Goal: Navigation & Orientation: Understand site structure

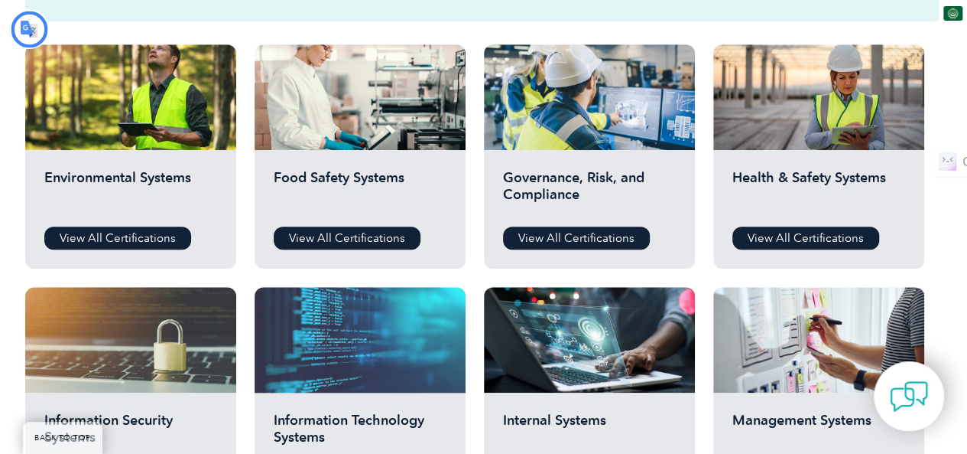
type input "يبحث"
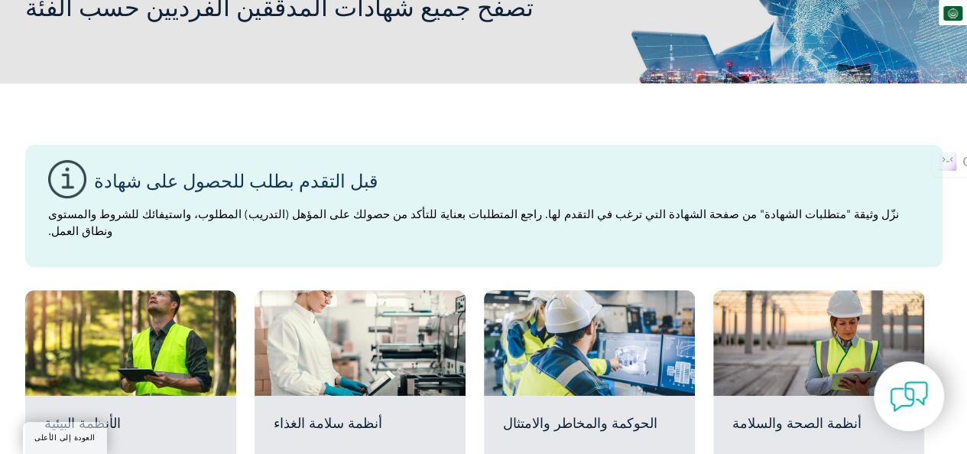
scroll to position [106, 0]
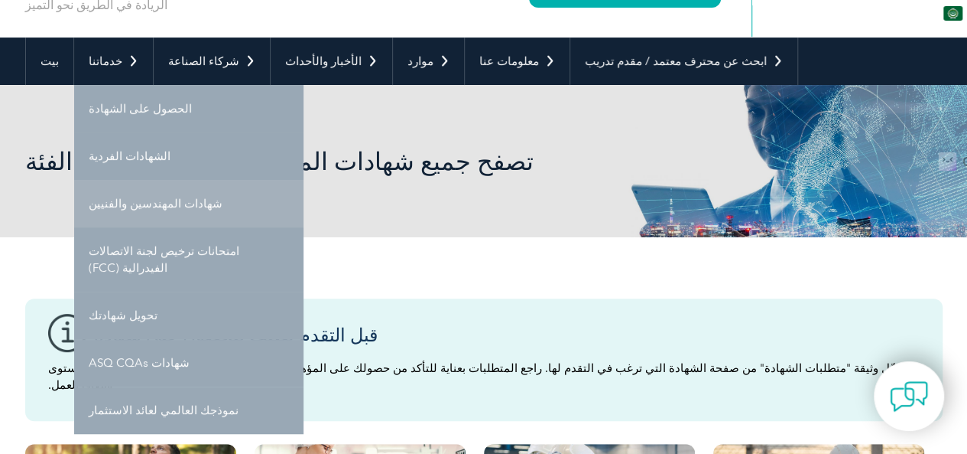
click at [138, 202] on font "شهادات المهندسين والفنيين" at bounding box center [156, 204] width 134 height 14
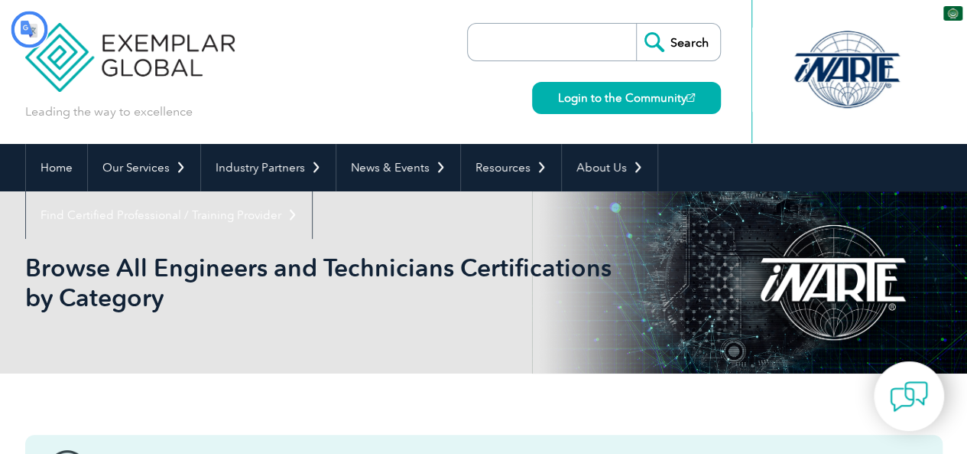
type input "يبحث"
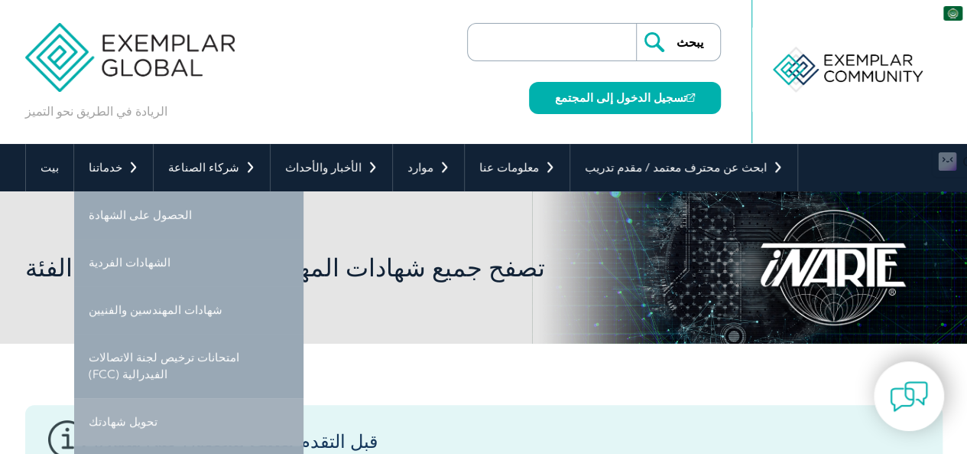
scroll to position [153, 0]
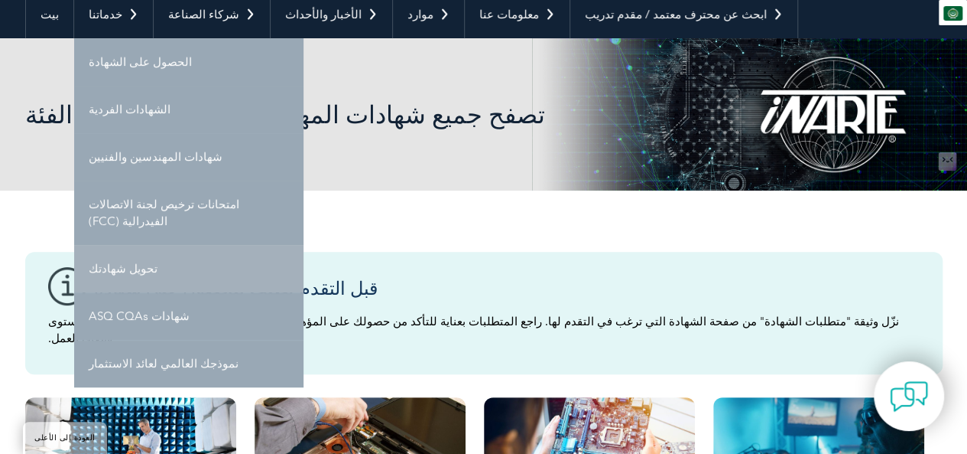
click at [132, 275] on font "تحويل شهادتك" at bounding box center [123, 269] width 69 height 14
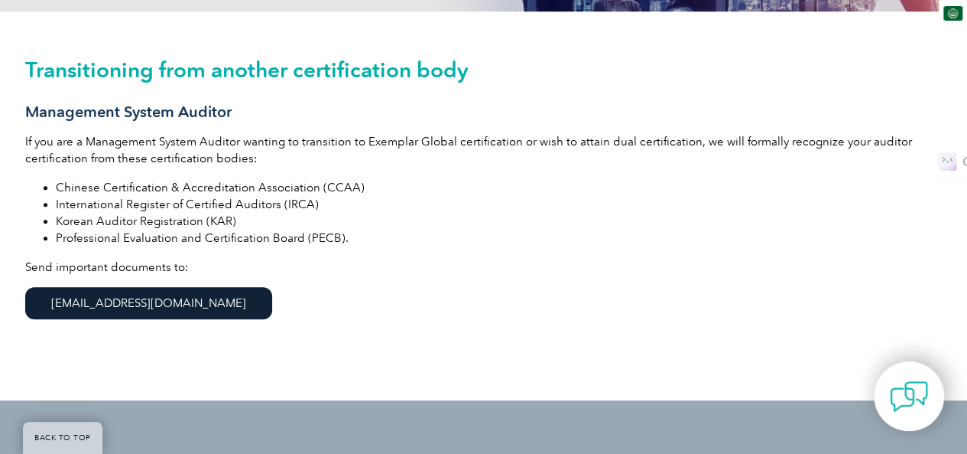
scroll to position [392, 0]
type input "يبحث"
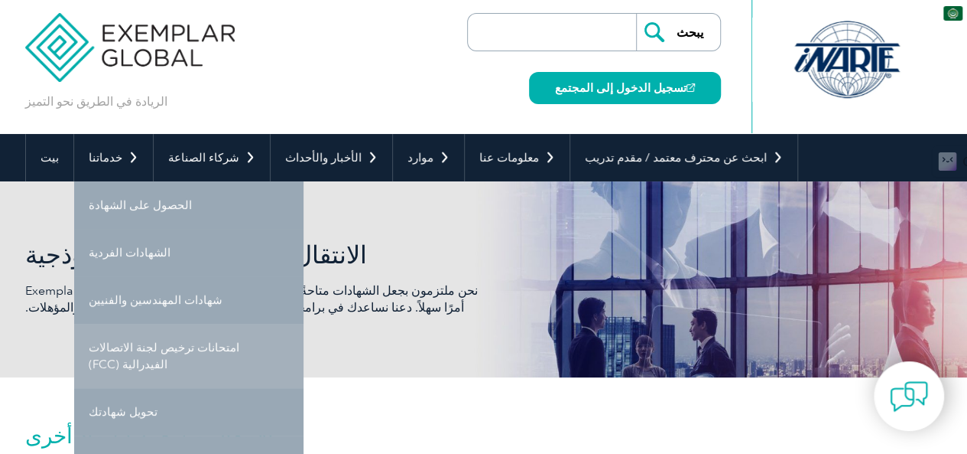
scroll to position [86, 0]
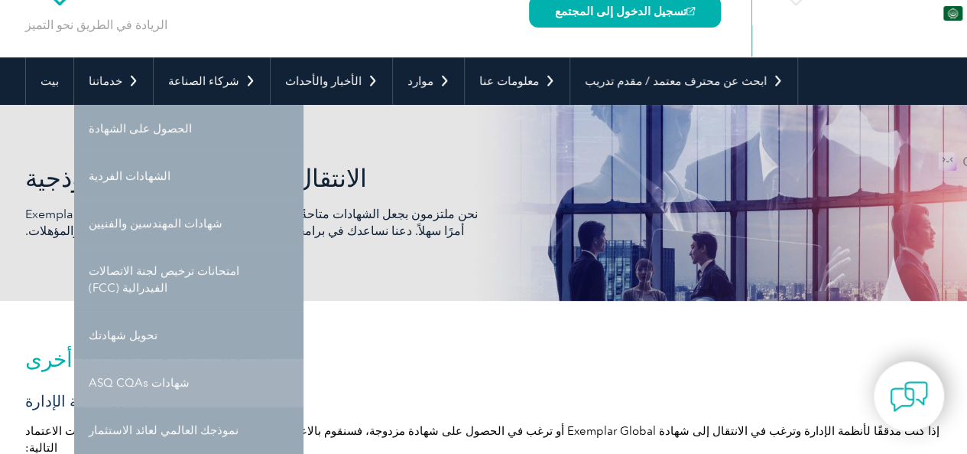
click at [156, 383] on font "شهادات ASQ CQAs" at bounding box center [139, 383] width 101 height 14
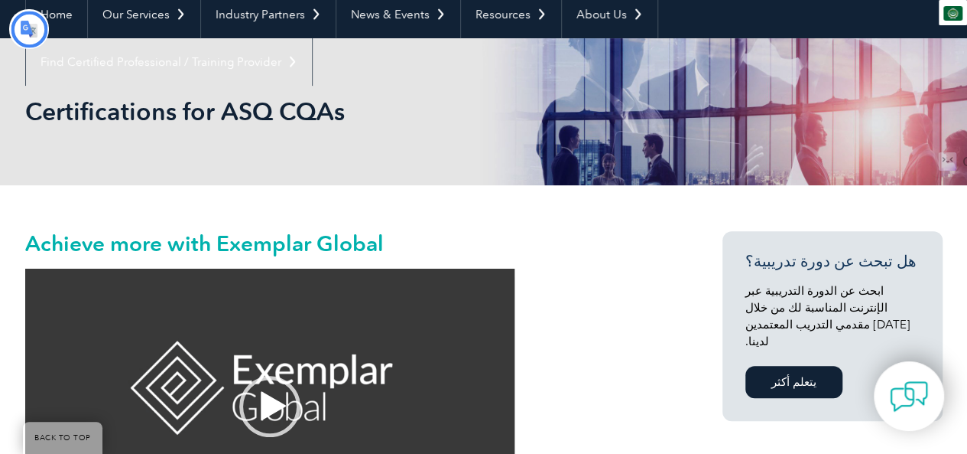
type input "يبحث"
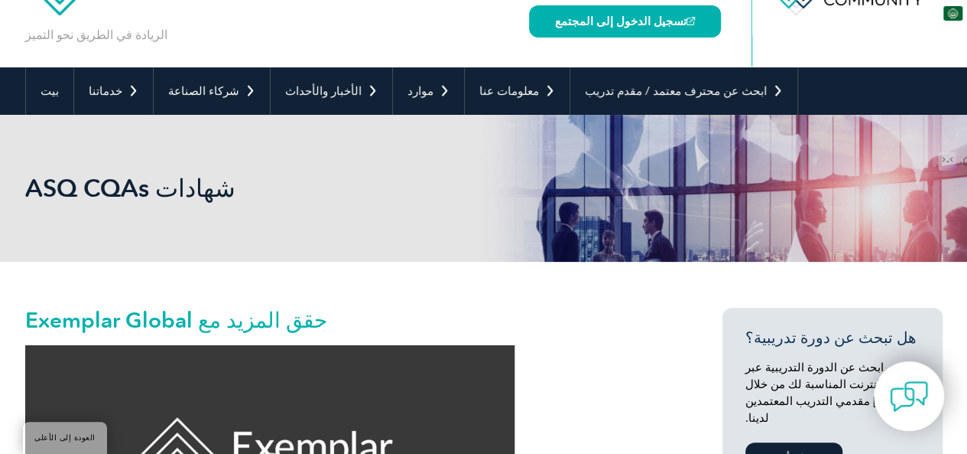
scroll to position [76, 0]
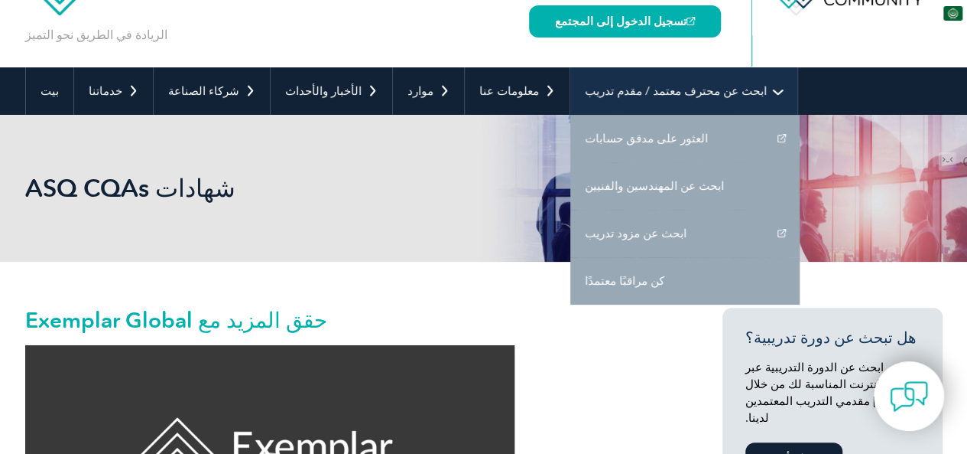
click at [585, 89] on font "ابحث عن محترف معتمد / مقدم تدريب" at bounding box center [676, 91] width 182 height 14
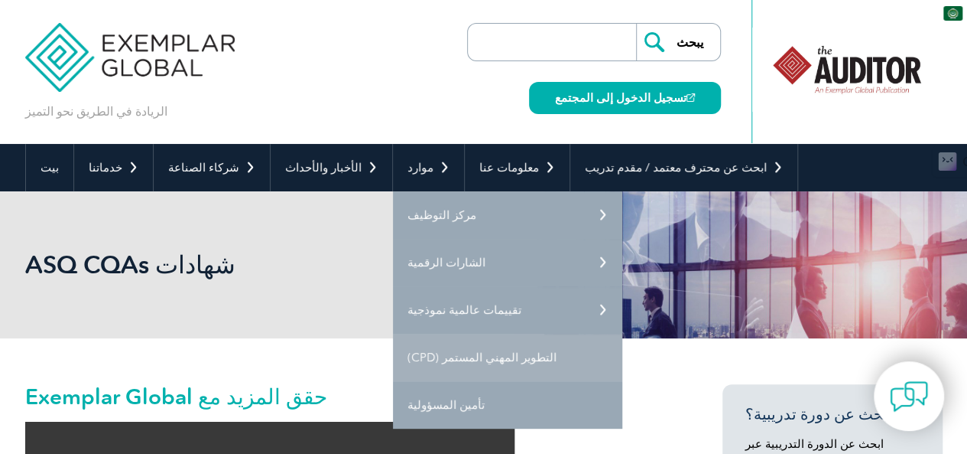
click at [418, 357] on font "التطوير المهني المستمر (CPD)" at bounding box center [482, 357] width 149 height 14
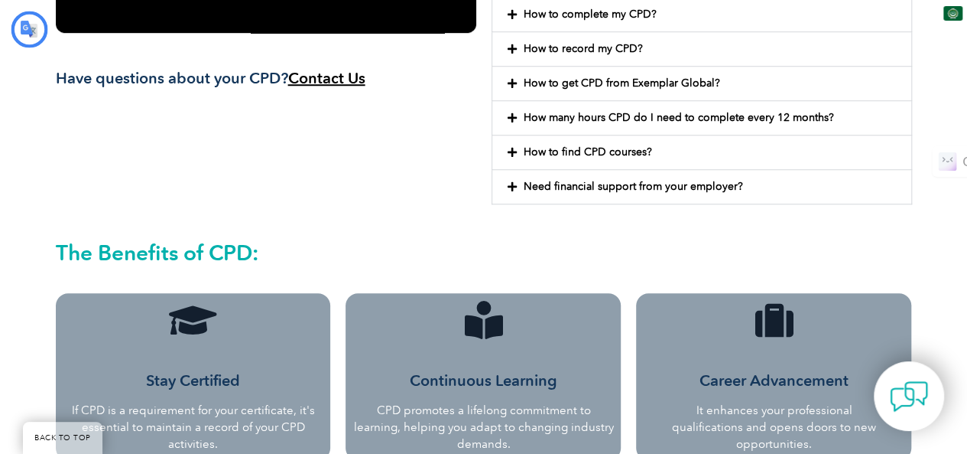
type input "يبحث"
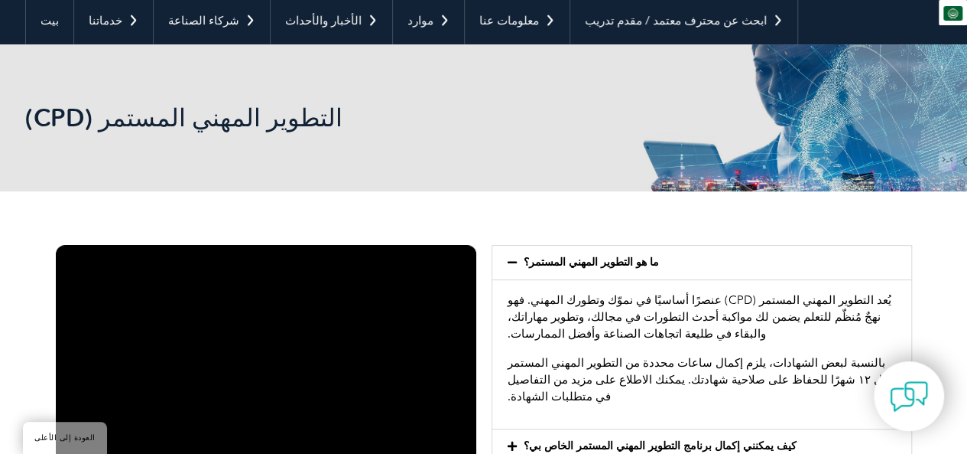
scroll to position [136, 0]
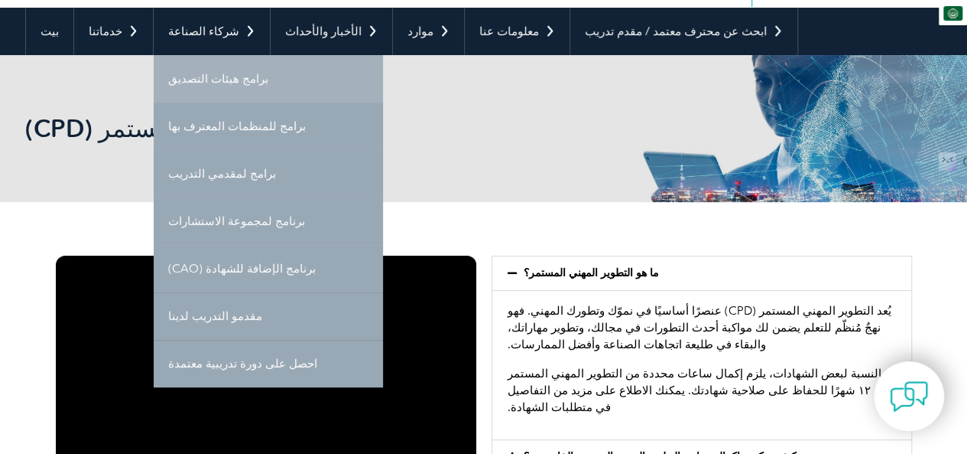
click at [228, 80] on font "برامج هيئات التصديق" at bounding box center [218, 79] width 100 height 14
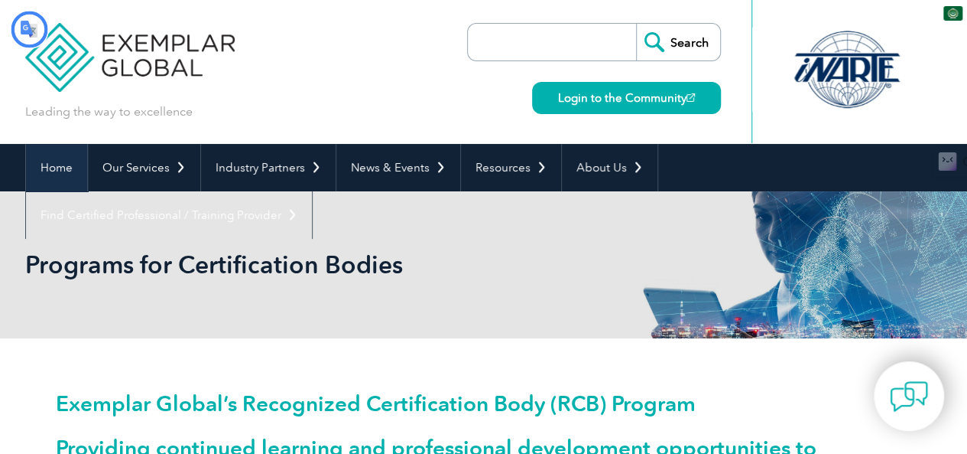
type input "يبحث"
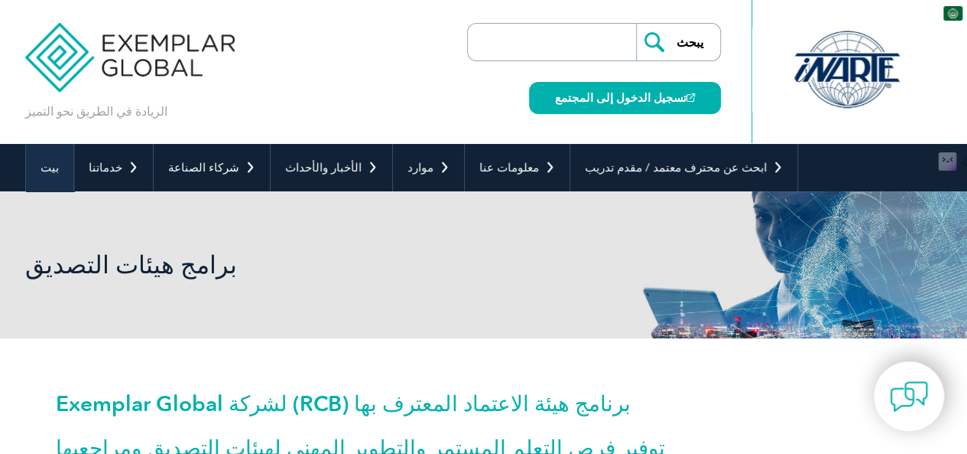
click at [47, 164] on font "بيت" at bounding box center [50, 168] width 18 height 14
